Goal: Check status: Check status

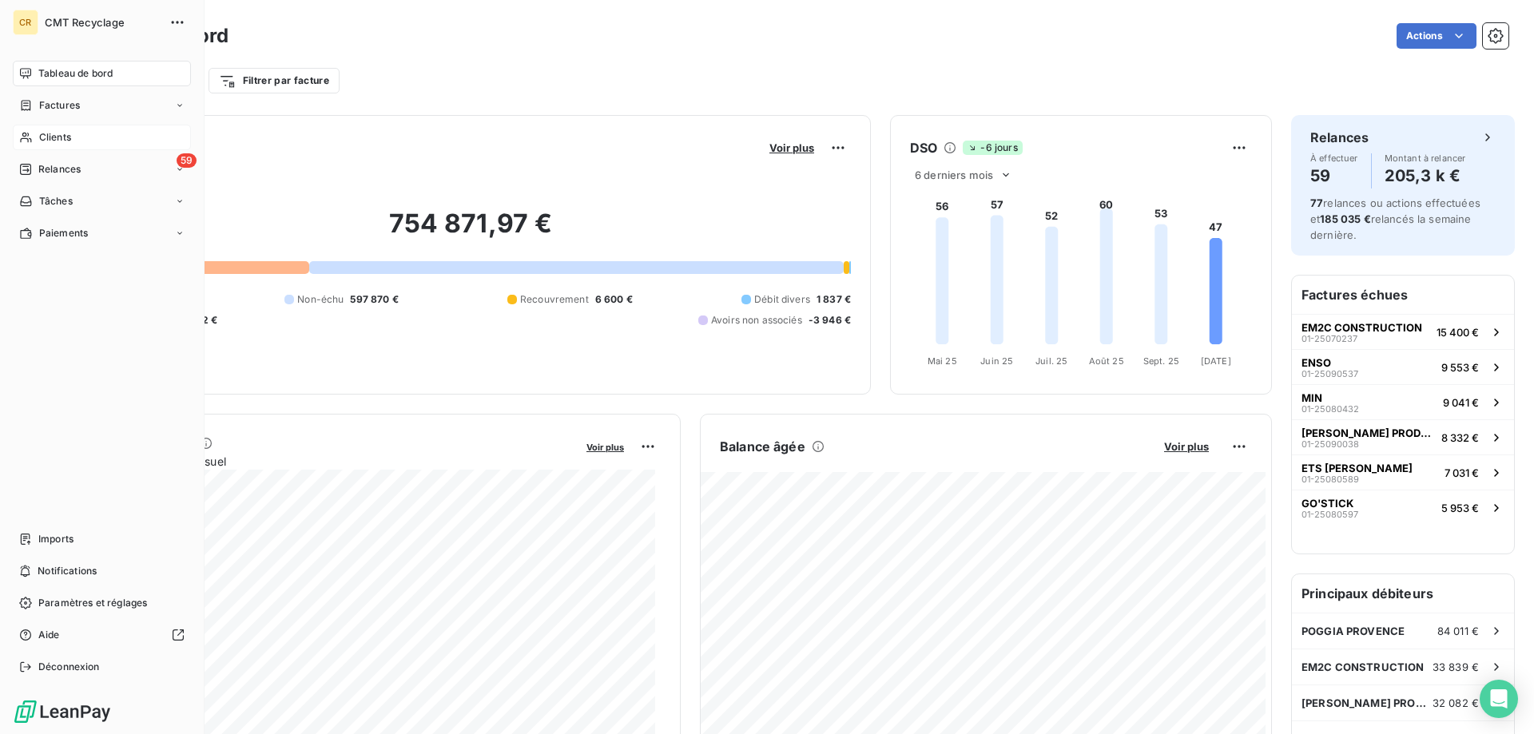
click at [58, 134] on span "Clients" at bounding box center [55, 137] width 32 height 14
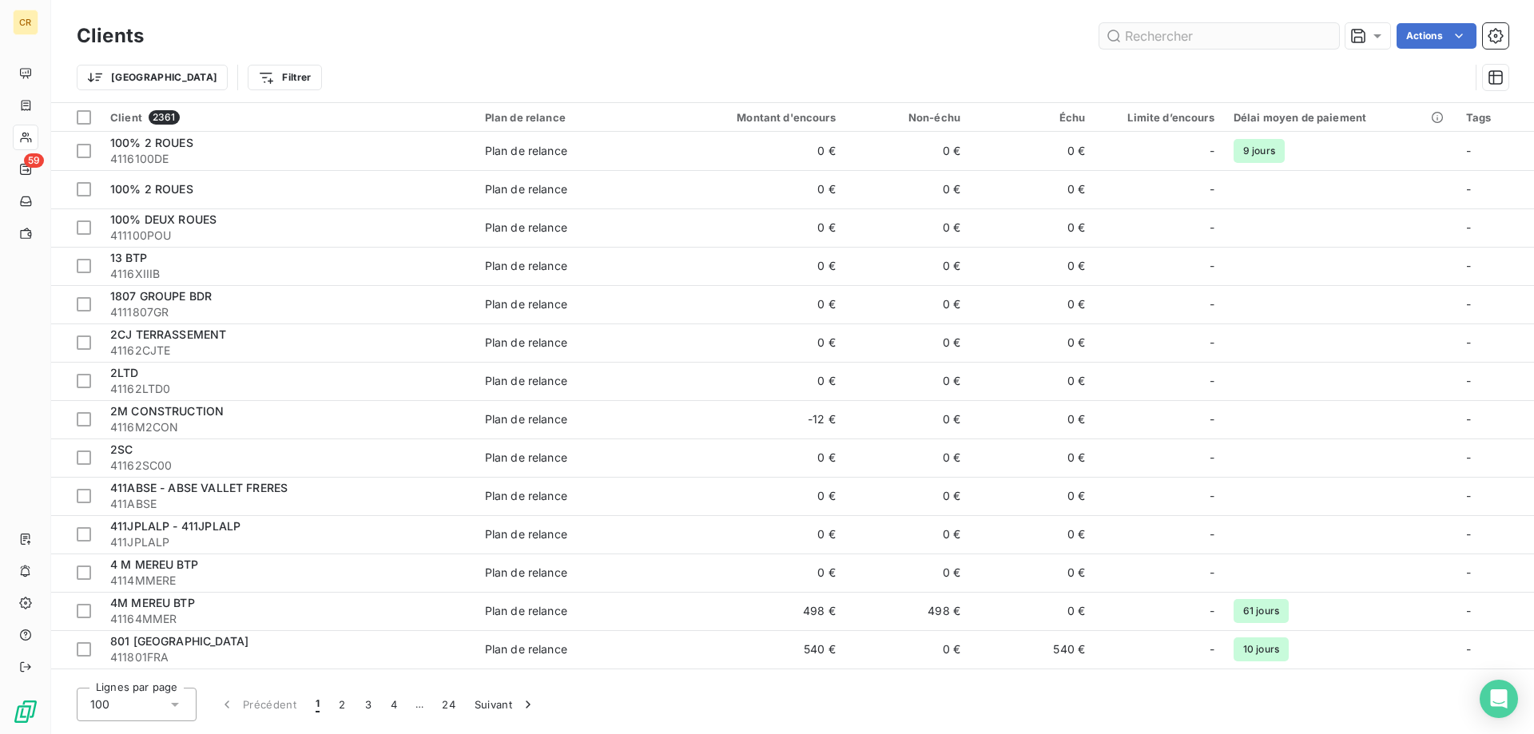
click at [1166, 34] on input "text" at bounding box center [1219, 36] width 240 height 26
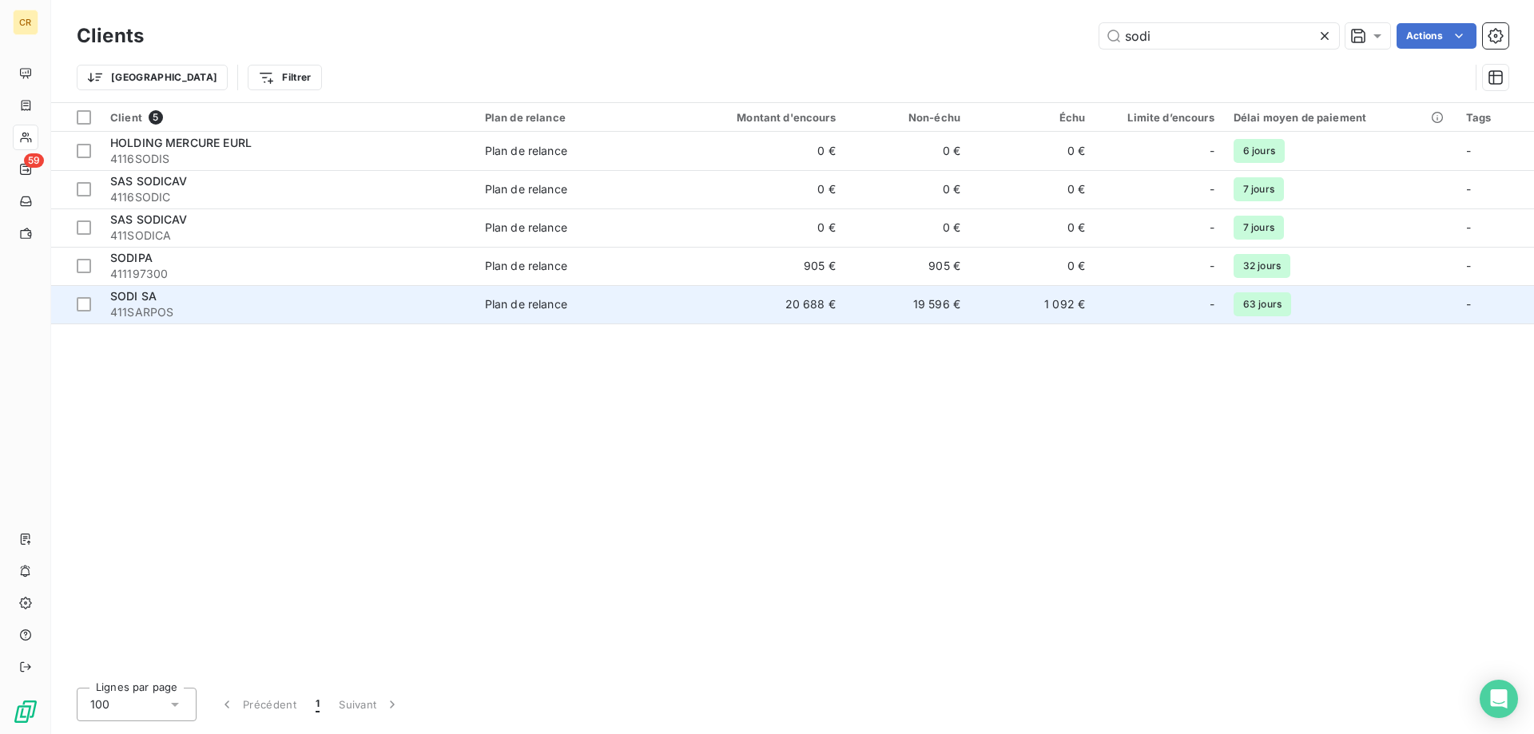
type input "sodi"
click at [199, 312] on span "411SARPOS" at bounding box center [288, 312] width 356 height 16
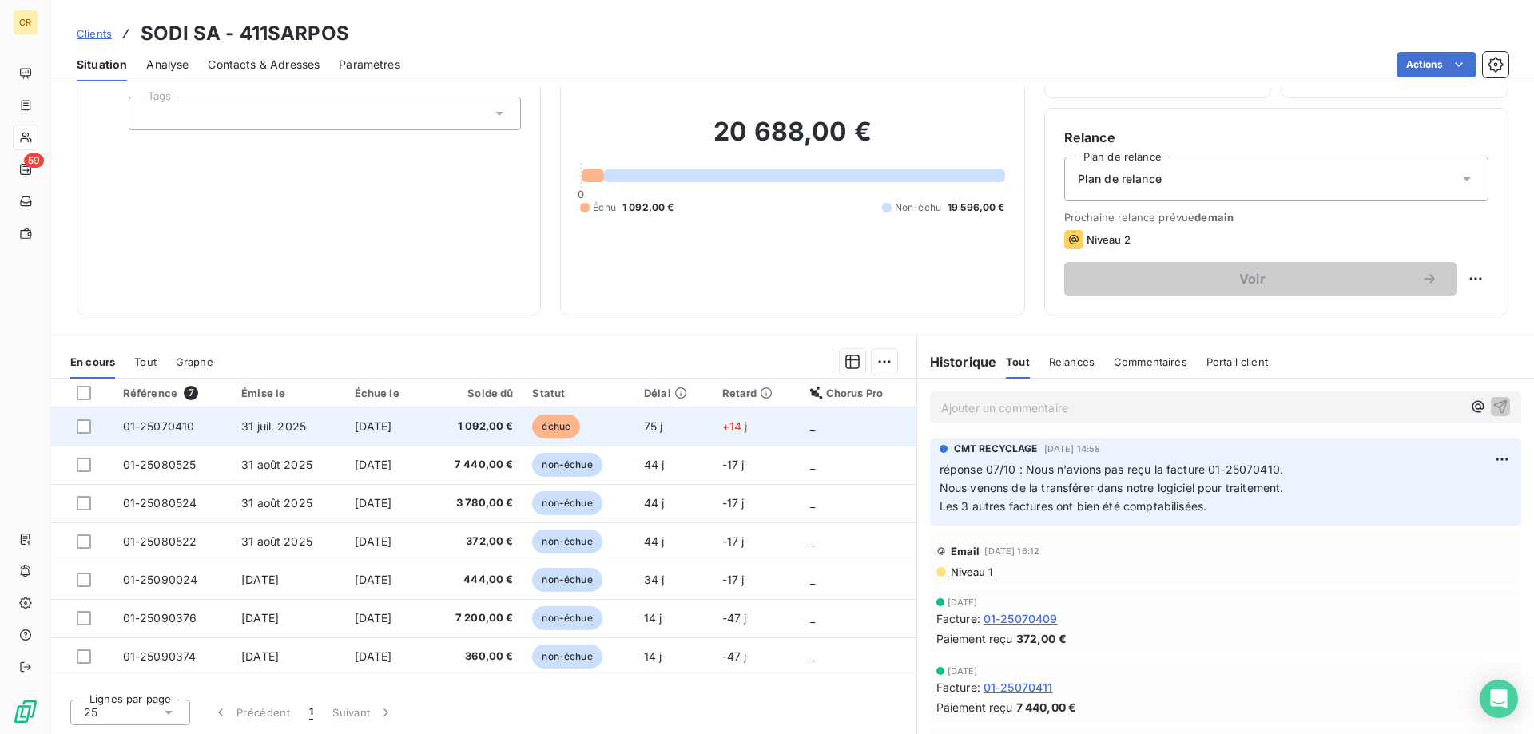
click at [175, 429] on span "01-25070410" at bounding box center [159, 426] width 72 height 14
